Goal: Use online tool/utility: Utilize a website feature to perform a specific function

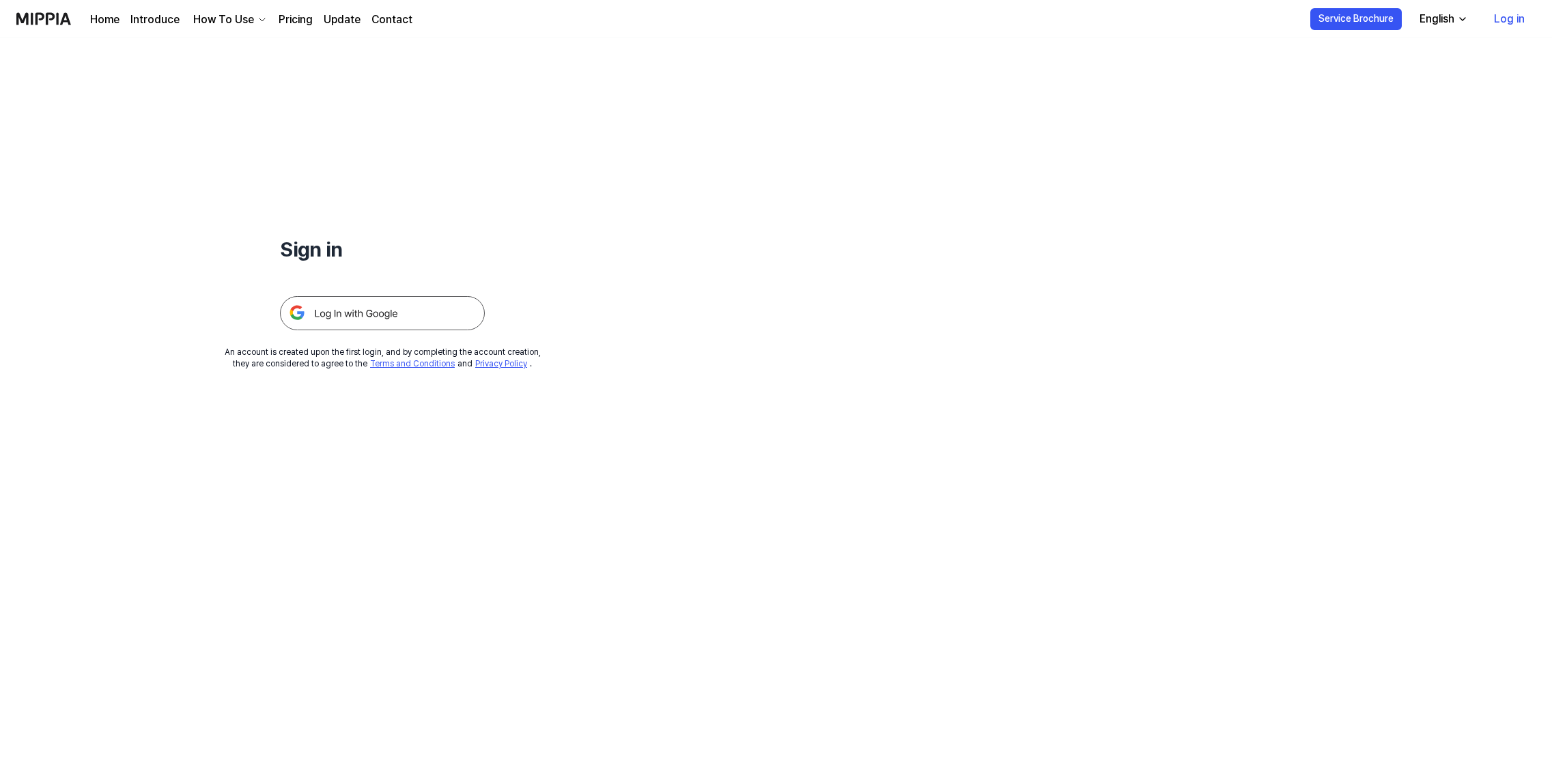
click at [439, 302] on img at bounding box center [383, 314] width 205 height 34
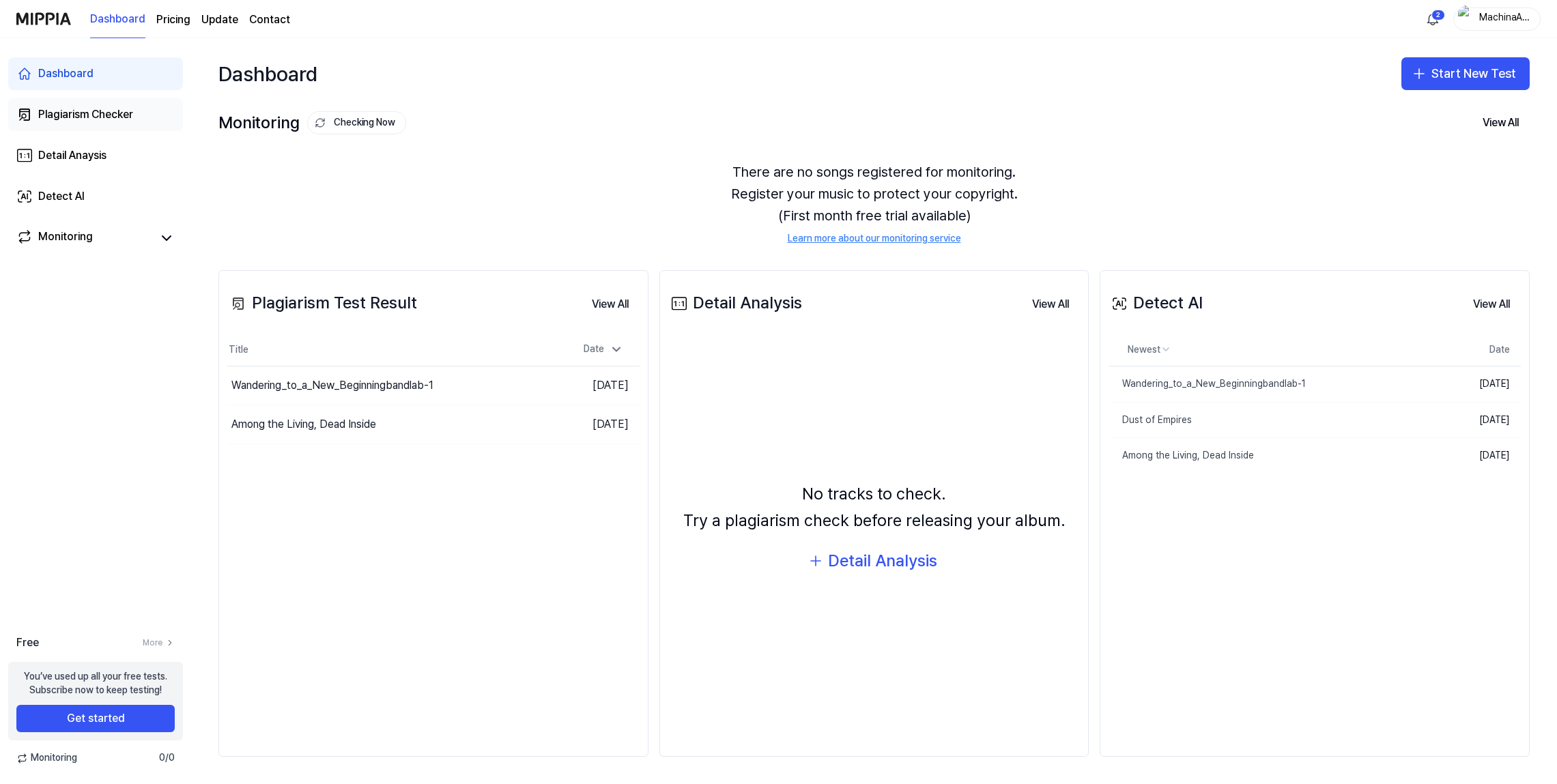
click at [104, 113] on div "Plagiarism Checker" at bounding box center [85, 114] width 95 height 16
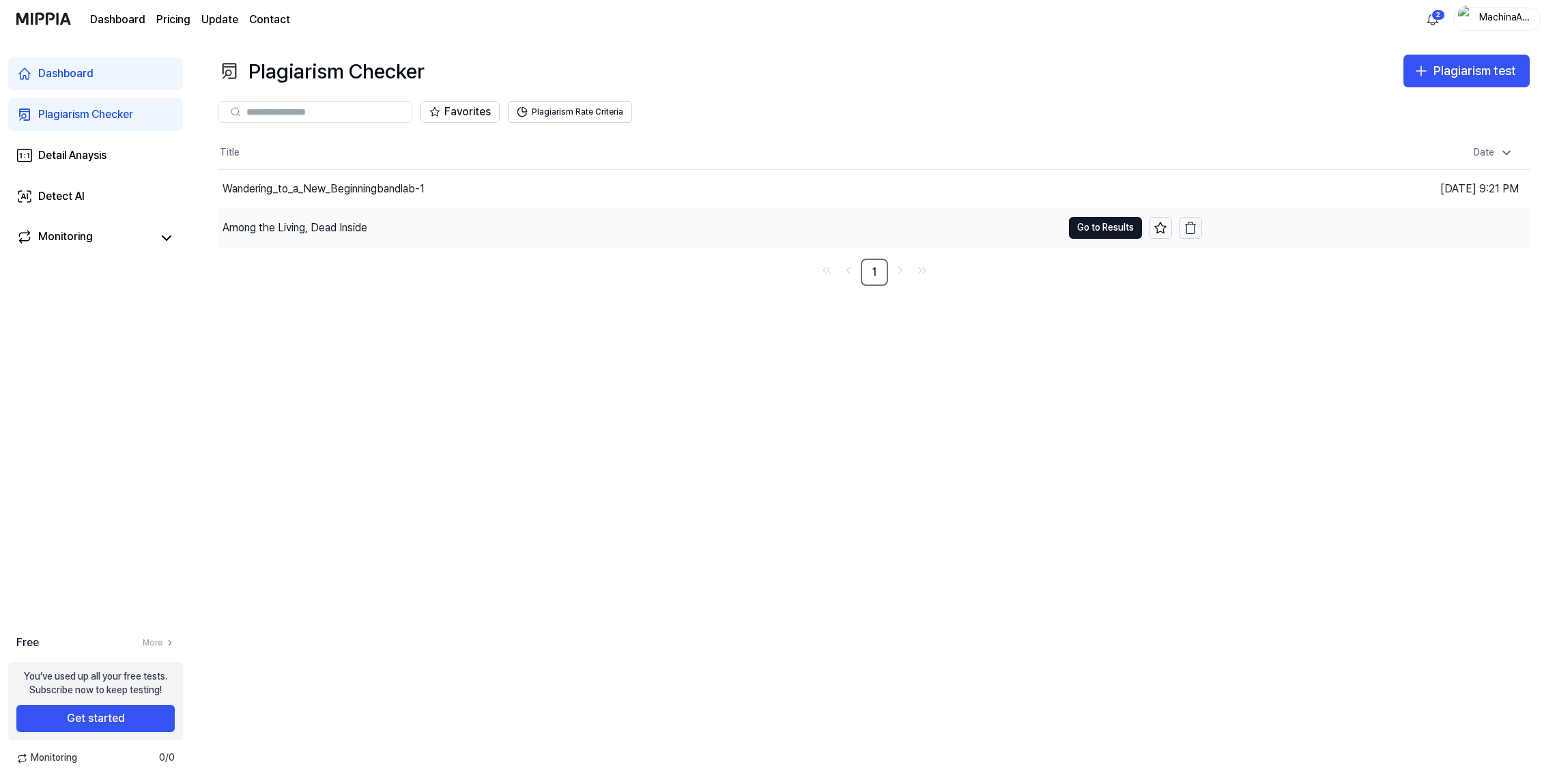
click at [309, 230] on div "Among the Living, Dead Inside" at bounding box center [294, 228] width 145 height 16
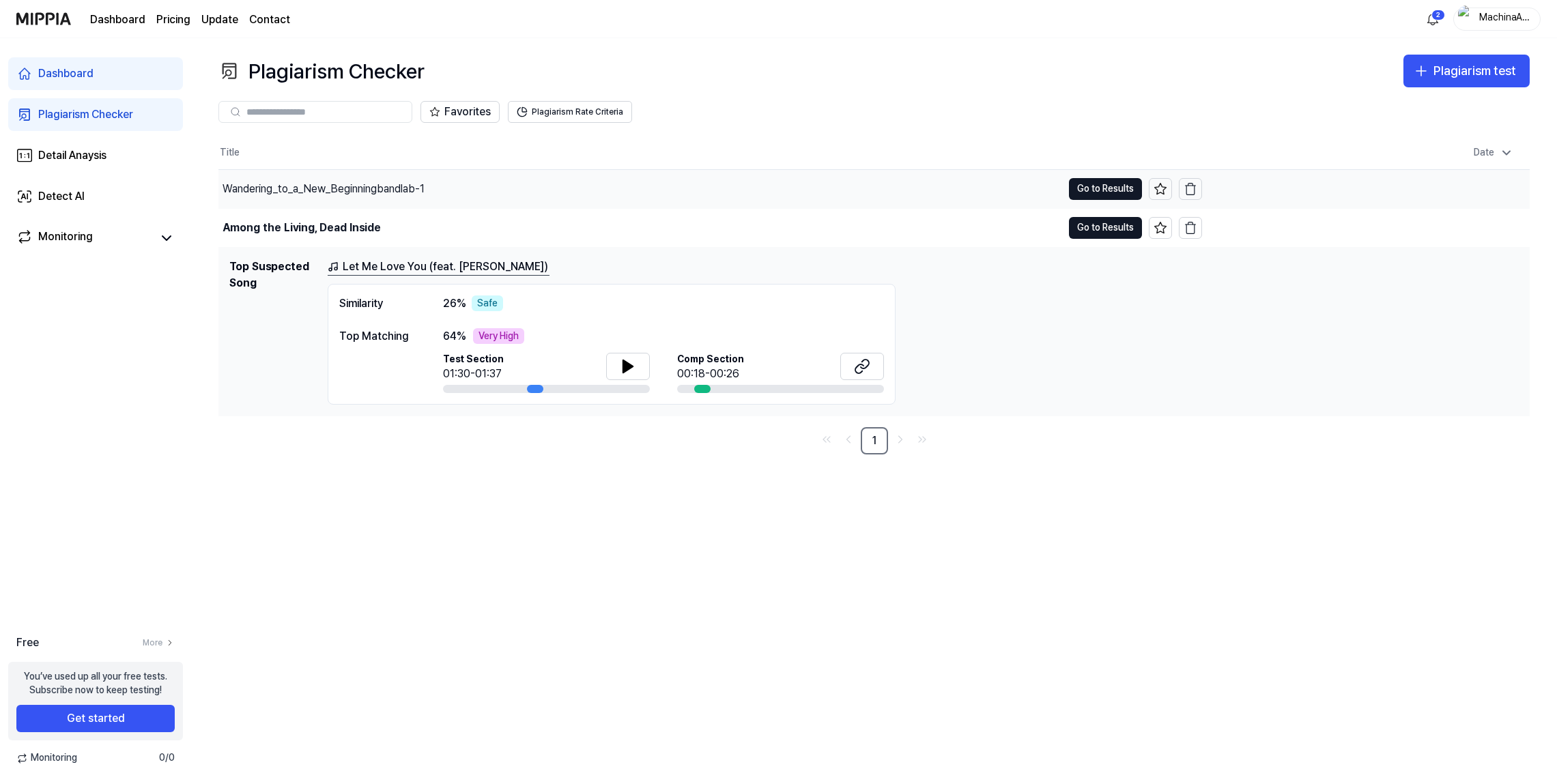
click at [381, 187] on div "Wandering_to_a_New_Beginningbandlab-1" at bounding box center [323, 189] width 202 height 16
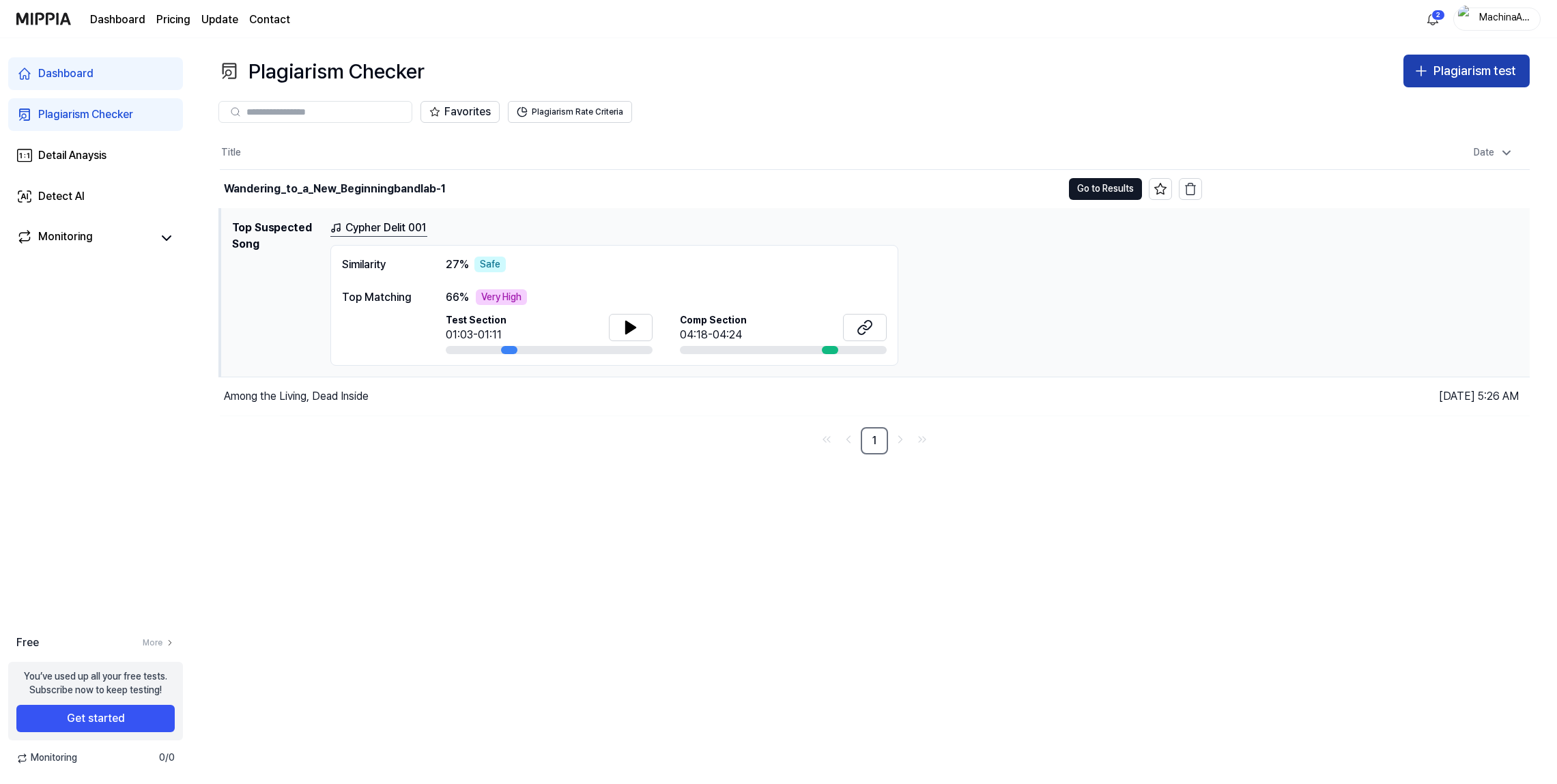
click at [1434, 77] on div "Plagiarism test" at bounding box center [1475, 71] width 82 height 20
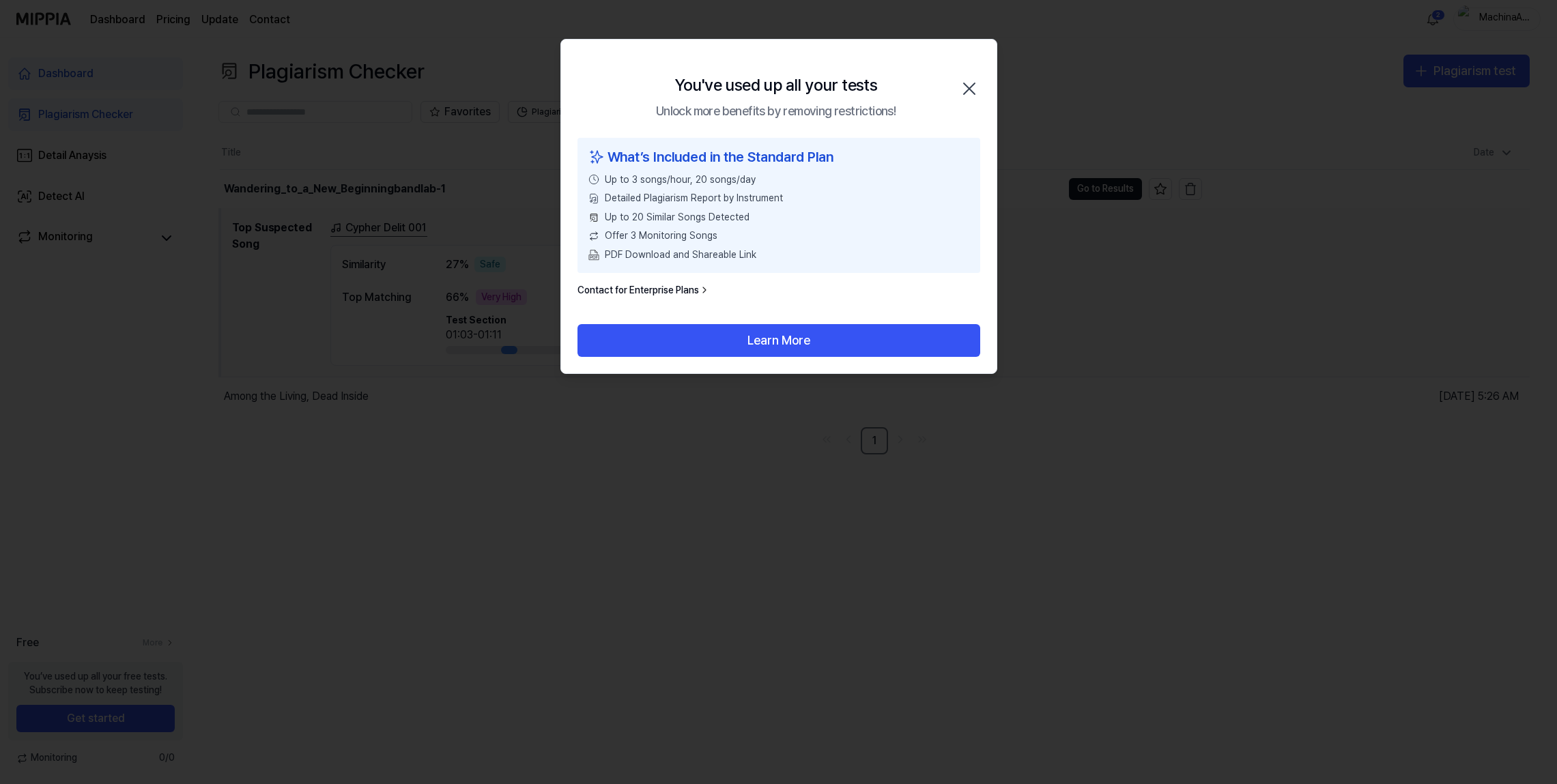
click at [962, 89] on icon "button" at bounding box center [969, 88] width 22 height 22
